Goal: Transaction & Acquisition: Download file/media

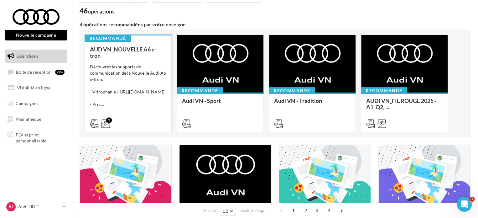
scroll to position [31, 0]
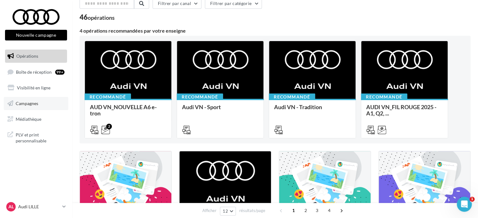
click at [32, 101] on span "Campagnes" at bounding box center [27, 103] width 23 height 5
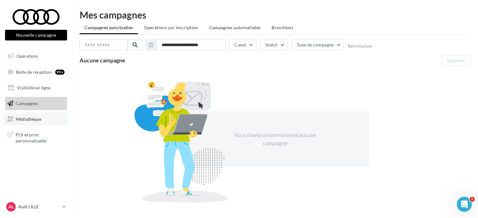
click at [29, 122] on link "Médiathèque" at bounding box center [36, 119] width 65 height 13
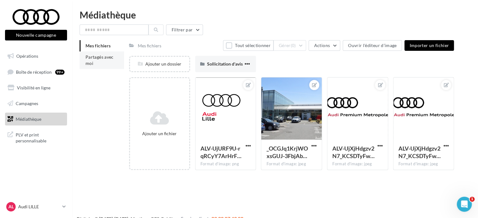
click at [102, 55] on span "Partagés avec moi" at bounding box center [100, 60] width 28 height 12
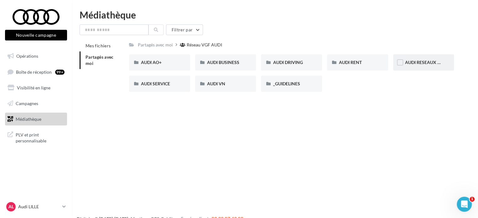
click at [422, 62] on span "AUDI RESEAUX SOCIAUX" at bounding box center [431, 62] width 52 height 5
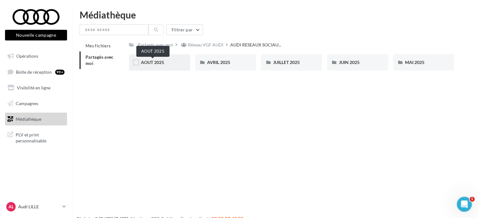
click at [154, 63] on span "AOUT 2025" at bounding box center [152, 62] width 23 height 5
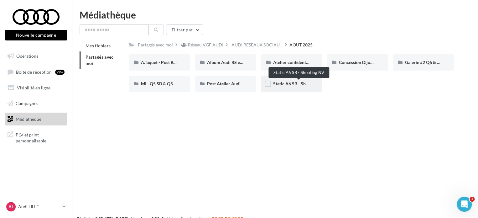
click at [283, 85] on span "Static A6 SB - Shooting NV" at bounding box center [299, 83] width 53 height 5
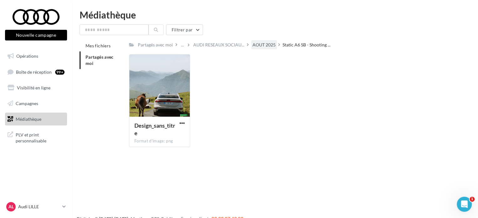
click at [268, 42] on div "AOUT 2025" at bounding box center [264, 45] width 23 height 6
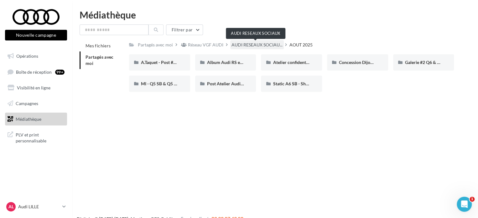
click at [249, 42] on span "AUDI RESEAUX SOCIAU..." at bounding box center [257, 45] width 51 height 6
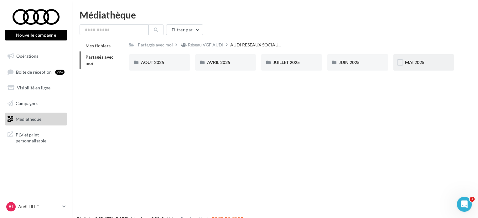
click at [413, 62] on span "MAI 2025" at bounding box center [414, 62] width 19 height 5
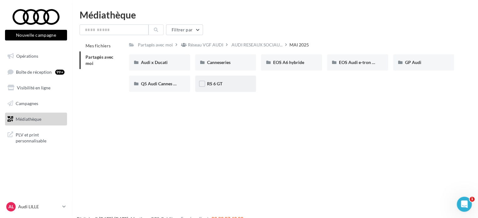
click at [218, 86] on span "RS 6 GT" at bounding box center [214, 83] width 15 height 5
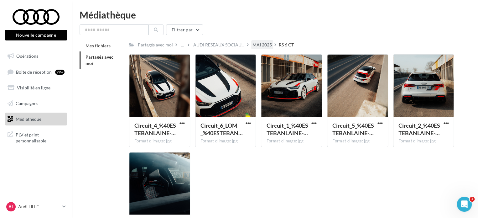
click at [262, 45] on div "MAI 2025" at bounding box center [262, 45] width 19 height 6
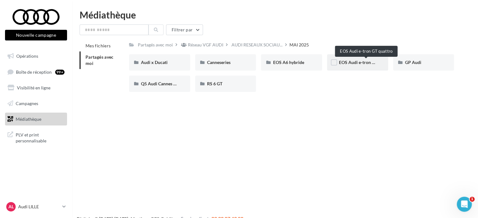
click at [348, 63] on span "EOS Audi e-tron GT quattro" at bounding box center [366, 62] width 54 height 5
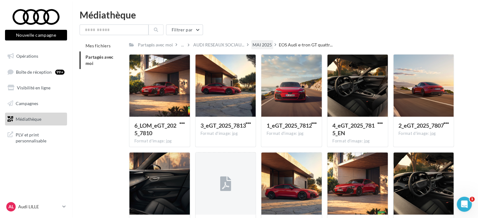
click at [262, 44] on div "MAI 2025" at bounding box center [262, 45] width 19 height 6
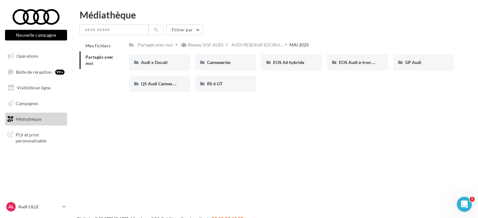
click at [299, 105] on div "Nouvelle campagne Nouvelle campagne Opérations Boîte de réception 99+ Visibilit…" at bounding box center [239, 119] width 478 height 218
click at [286, 69] on div "EOS A6 hybride" at bounding box center [291, 62] width 61 height 16
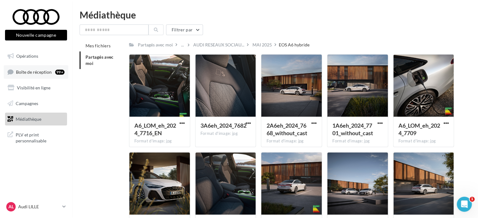
click at [31, 71] on span "Boîte de réception" at bounding box center [34, 71] width 36 height 5
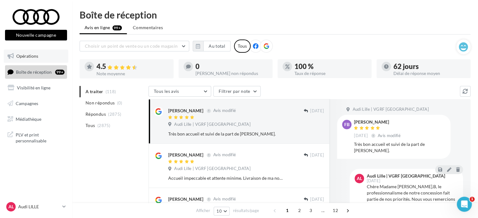
click at [31, 60] on link "Opérations" at bounding box center [36, 56] width 65 height 13
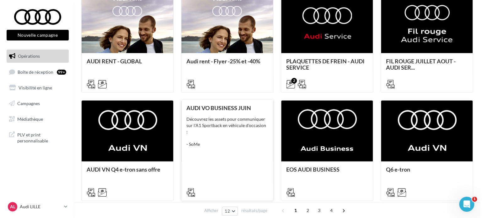
scroll to position [314, 0]
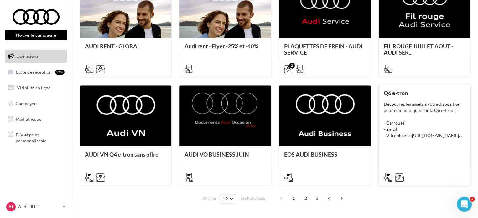
click at [424, 168] on div at bounding box center [425, 177] width 92 height 18
click at [401, 169] on div at bounding box center [425, 177] width 92 height 18
click at [406, 103] on div "Découvrez les assets à votre disposition pour communiquer sur la Q6 e-tron : - …" at bounding box center [425, 120] width 82 height 38
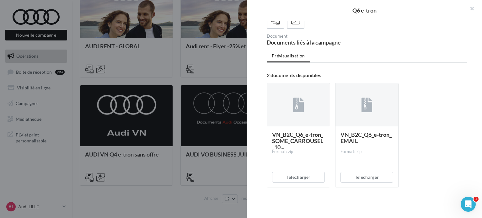
scroll to position [6, 0]
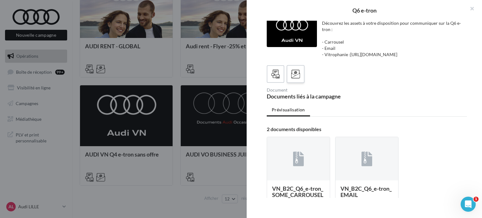
click at [289, 83] on label at bounding box center [295, 74] width 18 height 18
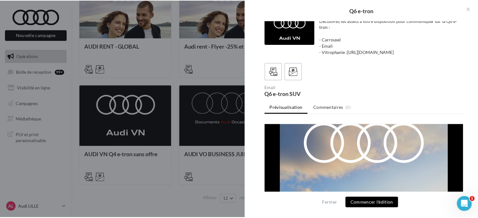
scroll to position [31, 0]
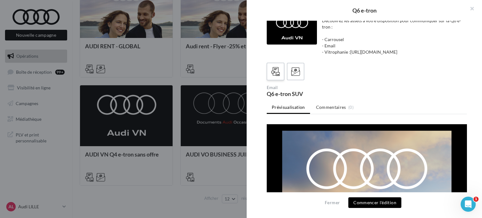
click at [278, 67] on icon at bounding box center [275, 71] width 9 height 9
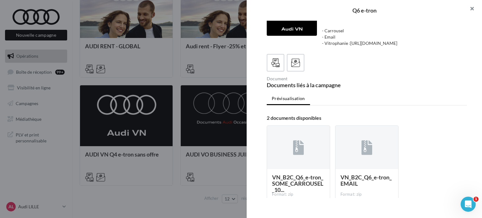
click at [473, 8] on button "button" at bounding box center [469, 9] width 25 height 19
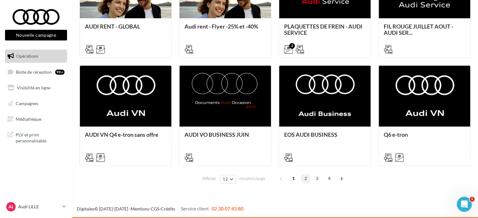
click at [304, 179] on span "2" at bounding box center [306, 178] width 10 height 10
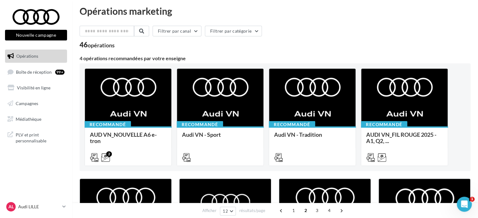
scroll to position [0, 0]
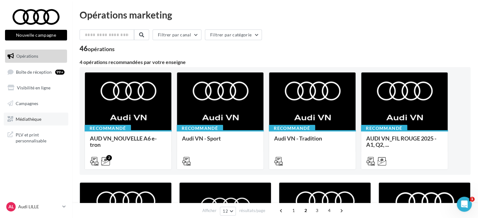
click at [26, 115] on link "Médiathèque" at bounding box center [36, 119] width 65 height 13
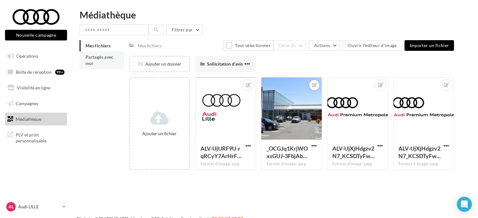
click at [102, 59] on span "Partagés avec moi" at bounding box center [100, 60] width 28 height 12
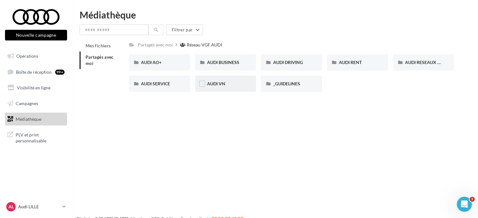
click at [230, 87] on div "AUDI VN" at bounding box center [225, 84] width 61 height 16
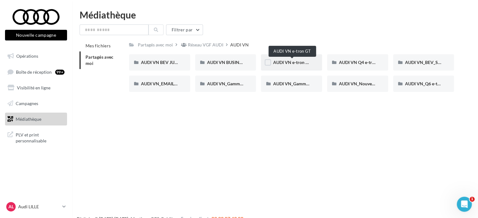
click at [286, 63] on span "AUDI VN e-tron GT" at bounding box center [292, 62] width 38 height 5
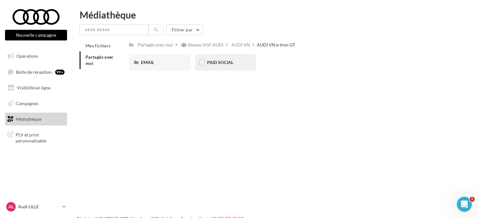
click at [211, 57] on div "PAID SOCIAL" at bounding box center [225, 62] width 61 height 16
click at [162, 60] on span "STATIQUES" at bounding box center [152, 62] width 23 height 5
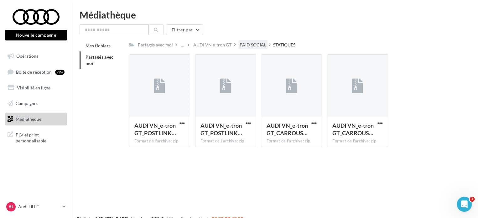
click at [240, 43] on div "PAID SOCIAL" at bounding box center [253, 45] width 27 height 6
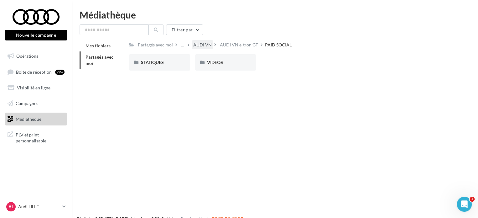
click at [207, 44] on div "AUDI VN" at bounding box center [202, 45] width 19 height 6
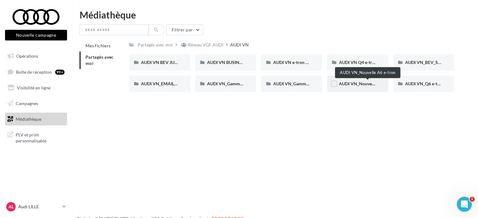
click at [352, 84] on span "AUDI VN_Nouvelle A6 e-tron" at bounding box center [367, 83] width 57 height 5
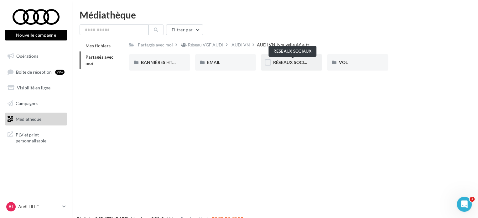
click at [291, 61] on span "RÉSEAUX SOCIAUX" at bounding box center [293, 62] width 40 height 5
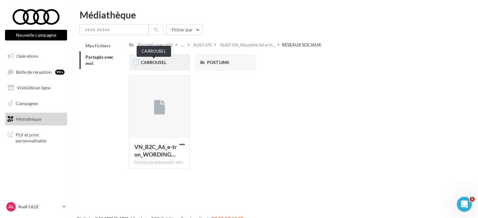
click at [165, 63] on span "CARROUSEL" at bounding box center [153, 62] width 25 height 5
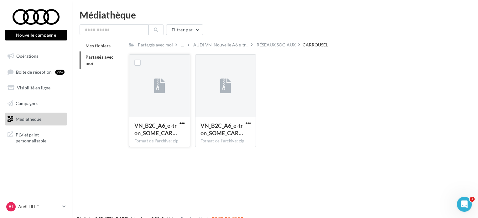
click at [181, 123] on span "button" at bounding box center [182, 122] width 5 height 5
click at [323, 133] on div "VN_B2C_A6_e-tron_SOME_CAR… Format de l'archive: zip Télécharger Copier l'URL VN…" at bounding box center [294, 103] width 330 height 98
click at [250, 122] on span "button" at bounding box center [248, 122] width 5 height 5
click at [226, 136] on button "Télécharger" at bounding box center [220, 135] width 63 height 16
click at [262, 43] on div "RÉSEAUX SOCIAUX" at bounding box center [276, 45] width 39 height 6
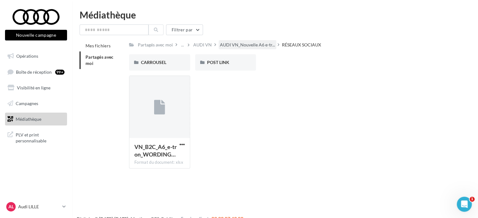
click at [233, 44] on span "AUDI VN_Nouvelle A6 e-tr..." at bounding box center [247, 45] width 55 height 6
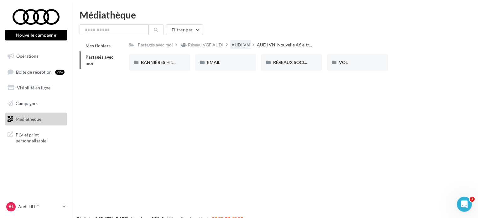
click at [232, 45] on div "AUDI VN" at bounding box center [241, 45] width 19 height 6
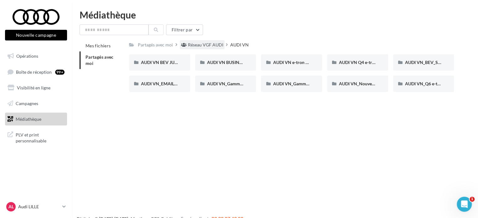
click at [207, 46] on div "Réseau VGF AUDI" at bounding box center [205, 45] width 35 height 6
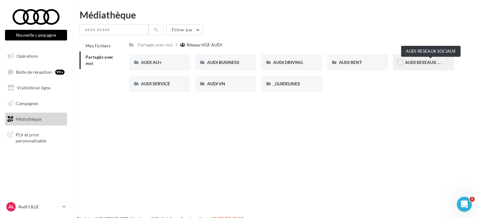
click at [416, 64] on span "AUDI RESEAUX SOCIAUX" at bounding box center [431, 62] width 52 height 5
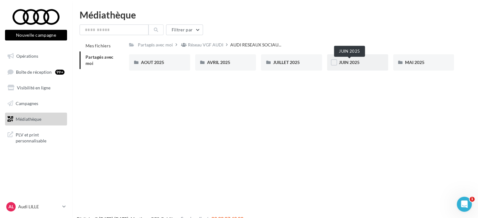
click at [351, 61] on span "JUIN 2025" at bounding box center [349, 62] width 21 height 5
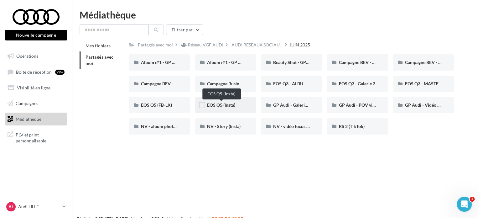
click at [224, 106] on span "EOS Q5 (Insta)" at bounding box center [221, 104] width 28 height 5
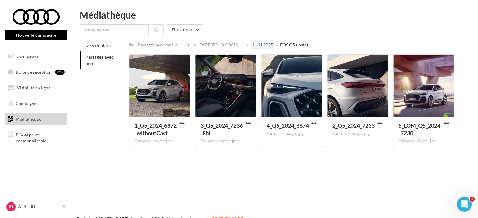
click at [256, 45] on div "JUIN 2025" at bounding box center [263, 45] width 21 height 6
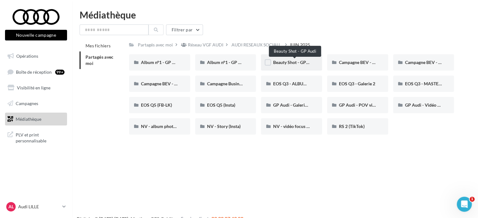
click at [288, 61] on span "Beauty Shot - GP Audi" at bounding box center [294, 62] width 43 height 5
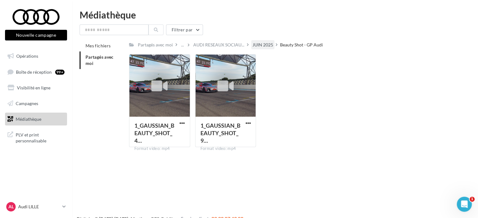
click at [263, 45] on div "JUIN 2025" at bounding box center [263, 45] width 21 height 6
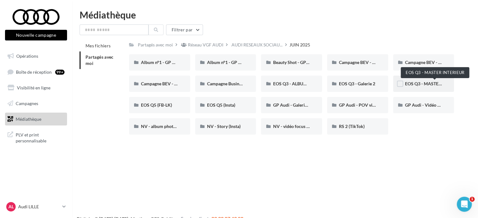
click at [423, 83] on span "EOS Q3 - MASTER INTERIEUR" at bounding box center [435, 83] width 60 height 5
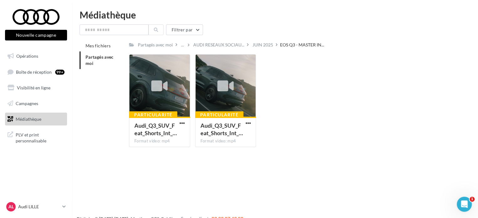
click at [265, 43] on div "JUIN 2025" at bounding box center [263, 45] width 21 height 6
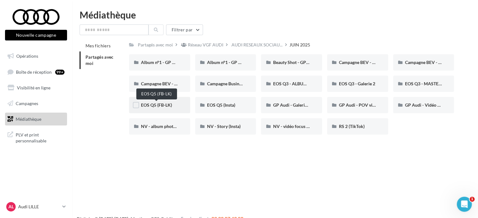
click at [162, 103] on span "EOS Q5 (FB-LK)" at bounding box center [156, 104] width 31 height 5
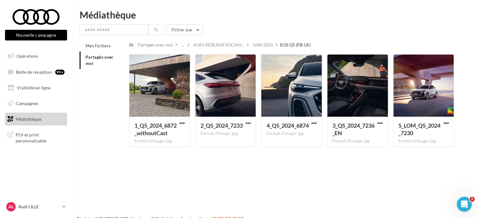
click at [260, 48] on div "JUIN 2025" at bounding box center [263, 45] width 21 height 6
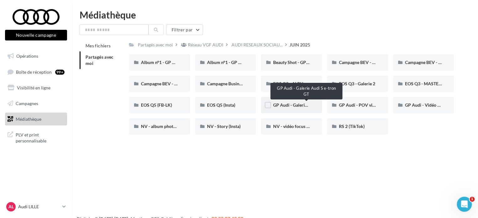
click at [293, 107] on span "GP Audi - Galerie Audi S e-tron GT" at bounding box center [306, 104] width 67 height 5
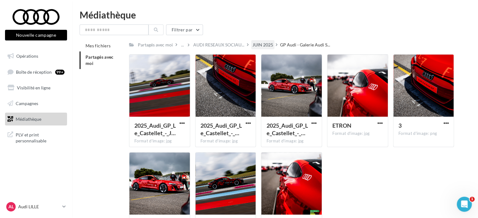
click at [258, 45] on div "JUIN 2025" at bounding box center [263, 45] width 21 height 6
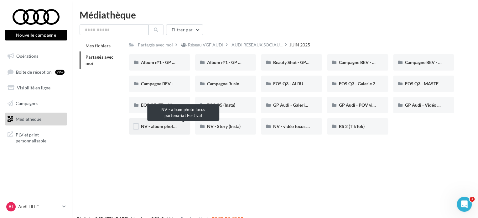
click at [159, 126] on span "NV - album photo focus partenariat Festival" at bounding box center [183, 126] width 85 height 5
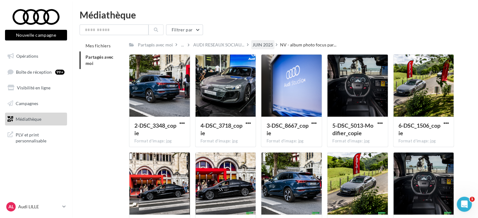
click at [261, 49] on div "JUIN 2025" at bounding box center [262, 44] width 23 height 9
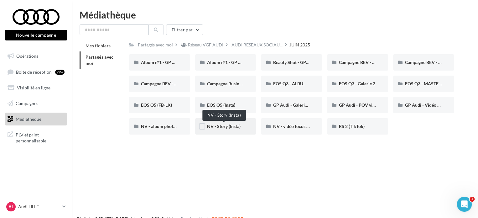
click at [224, 128] on span "NV - Story (Insta)" at bounding box center [224, 126] width 34 height 5
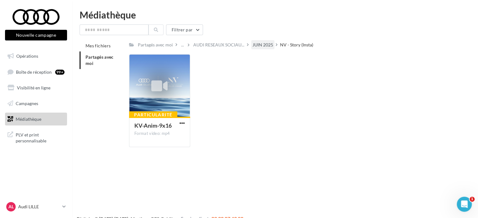
click at [262, 45] on div "JUIN 2025" at bounding box center [263, 45] width 21 height 6
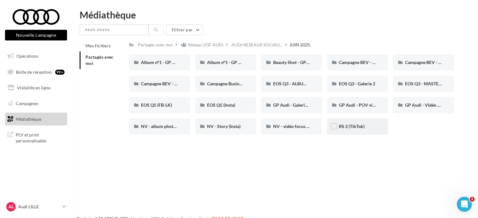
click at [349, 126] on span "RS 2 (TikTok)" at bounding box center [352, 126] width 26 height 5
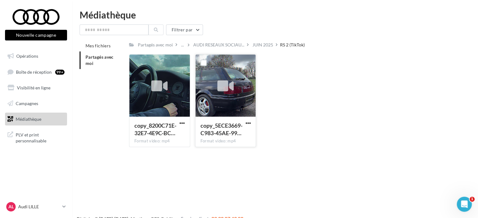
click at [230, 76] on div at bounding box center [226, 86] width 16 height 21
click at [258, 46] on div "JUIN 2025" at bounding box center [263, 45] width 21 height 6
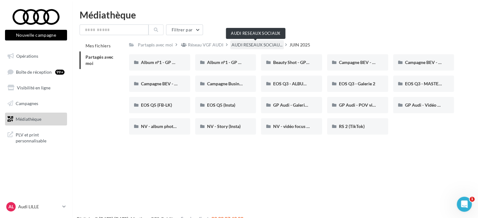
click at [251, 47] on span "AUDI RESEAUX SOCIAU..." at bounding box center [257, 45] width 51 height 6
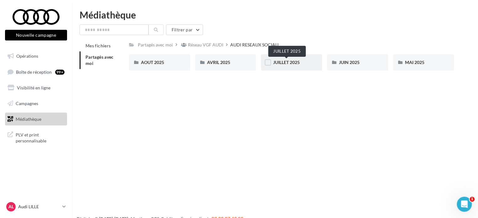
click at [282, 63] on span "JUILLET 2025" at bounding box center [286, 62] width 27 height 5
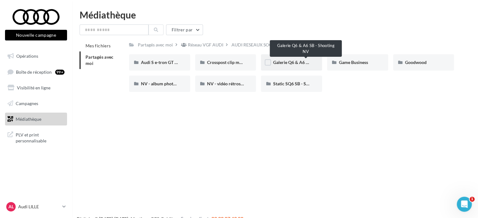
click at [285, 61] on span "Galerie Q6 & A6 SB - Shooting NV" at bounding box center [306, 62] width 66 height 5
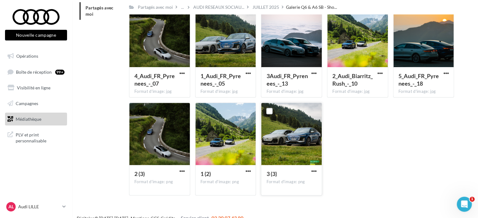
scroll to position [59, 0]
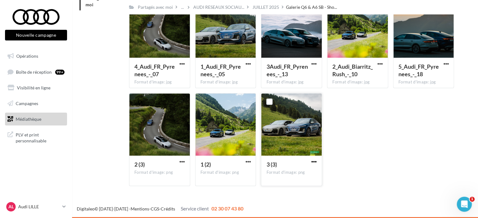
click at [314, 162] on span "button" at bounding box center [314, 161] width 5 height 5
click at [298, 174] on button "Télécharger" at bounding box center [287, 174] width 63 height 16
